Goal: Task Accomplishment & Management: Use online tool/utility

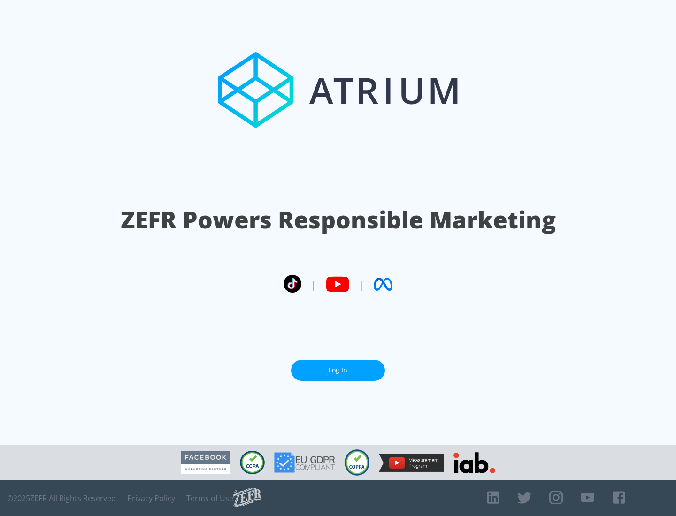
click at [338, 370] on link "Log In" at bounding box center [338, 370] width 94 height 21
